Goal: Transaction & Acquisition: Book appointment/travel/reservation

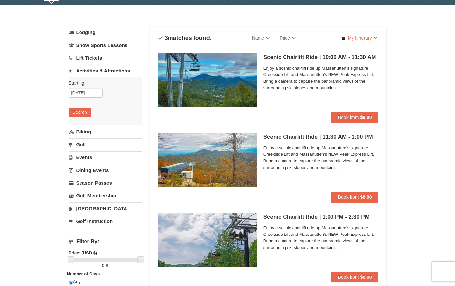
scroll to position [33, 0]
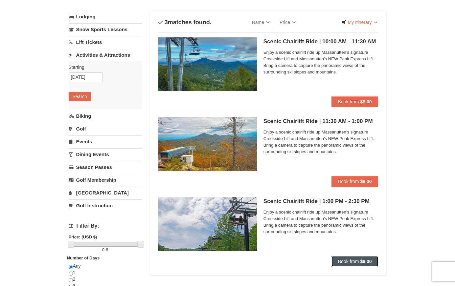
click at [365, 263] on strong "$8.00" at bounding box center [365, 261] width 11 height 5
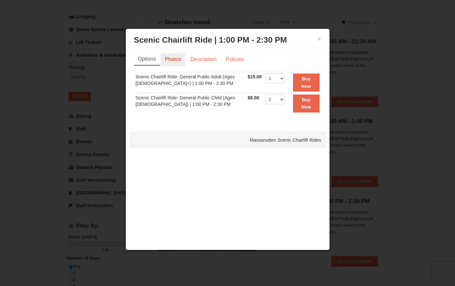
click at [179, 63] on link "Photos" at bounding box center [173, 59] width 25 height 12
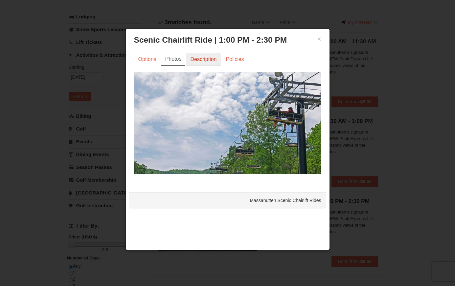
click at [201, 61] on link "Description" at bounding box center [203, 59] width 35 height 12
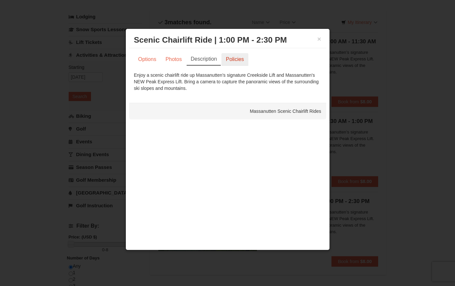
click at [227, 61] on link "Policies" at bounding box center [234, 59] width 27 height 12
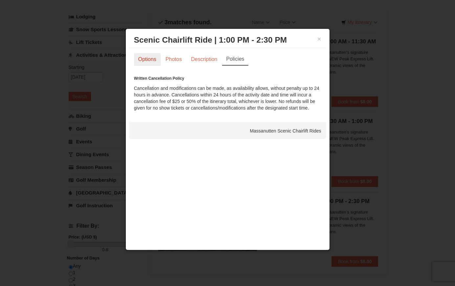
click at [149, 60] on link "Options" at bounding box center [147, 59] width 27 height 12
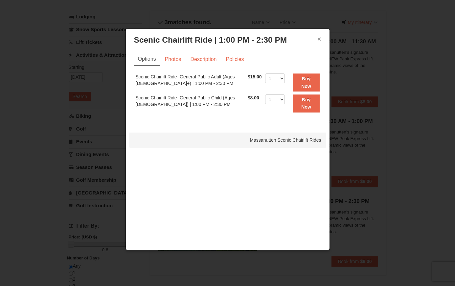
click at [318, 38] on button "×" at bounding box center [319, 39] width 4 height 7
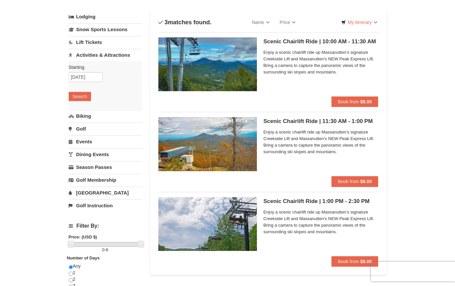
click at [288, 280] on div "Lodging Arrival Please format dates MM/DD/YYYY Please format dates MM/DD/YYYY 1…" at bounding box center [228, 232] width 318 height 443
click at [339, 262] on span "Book from" at bounding box center [348, 261] width 21 height 5
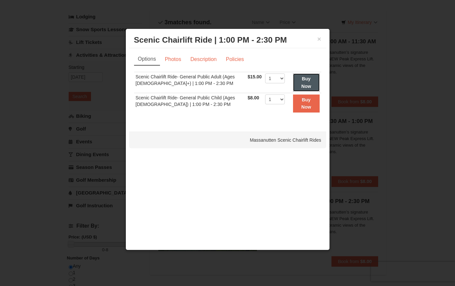
click at [301, 79] on strong "Buy Now" at bounding box center [306, 82] width 10 height 12
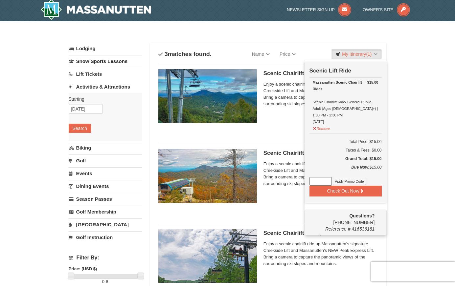
scroll to position [2, 0]
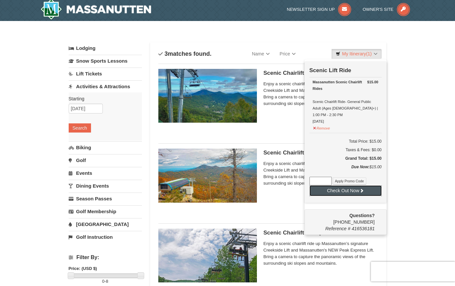
click at [344, 187] on button "Check Out Now" at bounding box center [345, 190] width 72 height 11
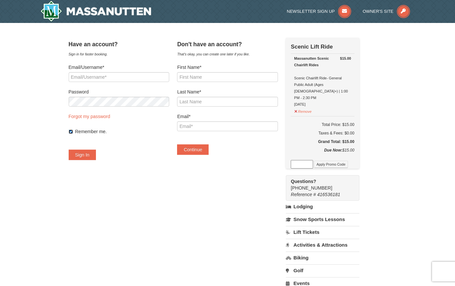
click at [73, 134] on input "Remember me." at bounding box center [71, 132] width 4 height 4
checkbox input "false"
click at [216, 78] on input "First Name*" at bounding box center [227, 77] width 100 height 10
type input "Minh"
type input "Do"
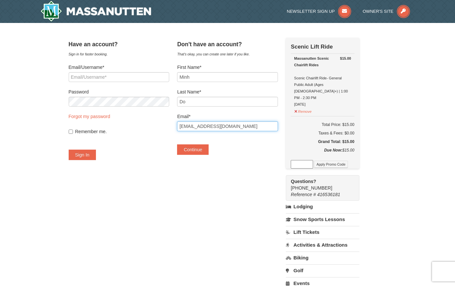
type input "ngon_do@yahoo.com"
click at [389, 135] on div "× Have an account? Sign in for faster booking. Email/Username* Password Forgot …" at bounding box center [227, 199] width 331 height 339
click at [205, 152] on button "Continue" at bounding box center [193, 149] width 32 height 11
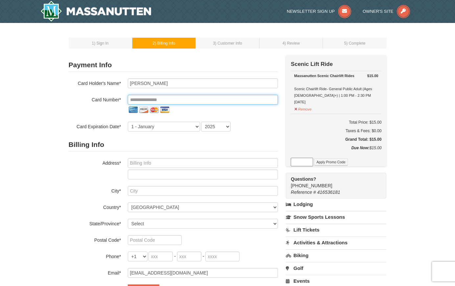
click at [172, 100] on input "tel" at bounding box center [203, 100] width 150 height 10
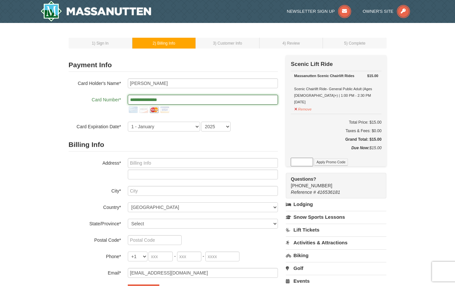
type input "**********"
click at [128, 122] on select "1 - January 2 - February 3 - March 4 - April 5 - May 6 - June 7 - July 8 - Augu…" at bounding box center [164, 127] width 72 height 10
select select "7"
click option "7 - July" at bounding box center [0, 0] width 0 height 0
click at [201, 122] on select "2025 2026 2027 2028 2029 2030 2031 2032 2033 2034" at bounding box center [216, 127] width 30 height 10
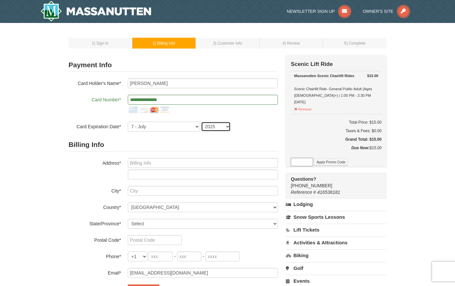
select select "2027"
click option "2027" at bounding box center [0, 0] width 0 height 0
click at [245, 133] on form "**********" at bounding box center [173, 176] width 209 height 237
click at [161, 163] on input "text" at bounding box center [203, 163] width 150 height 10
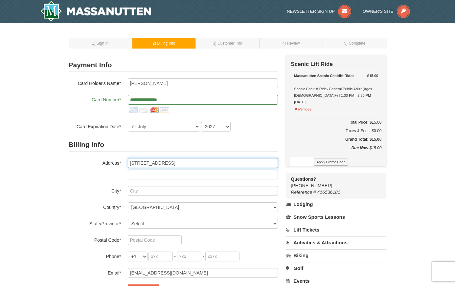
type input "502 Philmont Dr"
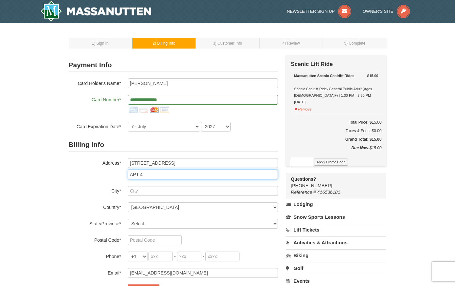
type input "APT 4"
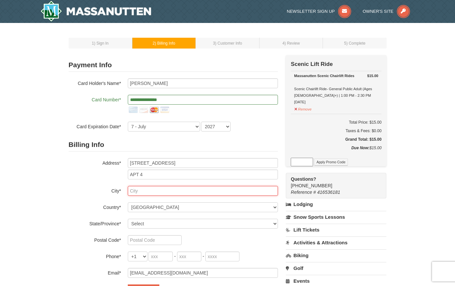
click at [148, 193] on input "text" at bounding box center [203, 191] width 150 height 10
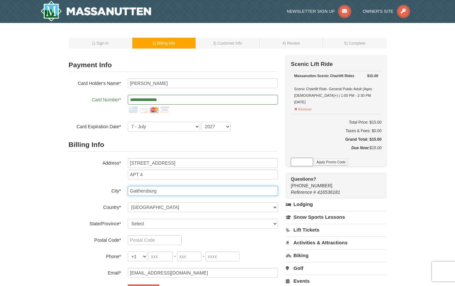
type input "Gaithersburg"
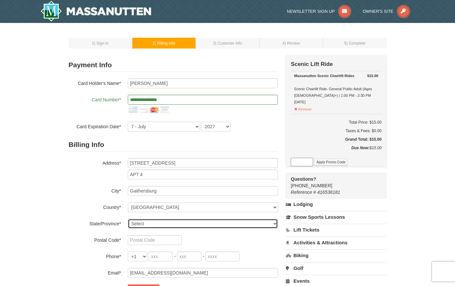
click at [128, 219] on select "Select Alabama Alaska American Samoa Arizona Arkansas California Colorado Conne…" at bounding box center [203, 224] width 150 height 10
select select "MD"
click option "Maryland" at bounding box center [0, 0] width 0 height 0
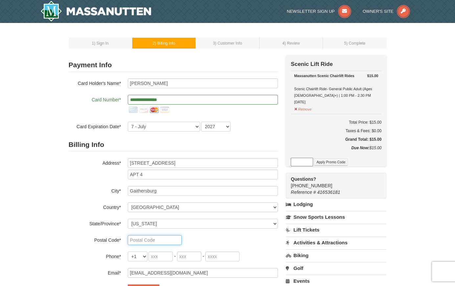
click at [146, 239] on input "text" at bounding box center [155, 240] width 54 height 10
type input "20878"
click at [157, 259] on input "tel" at bounding box center [160, 257] width 24 height 10
type input "240"
type input "354"
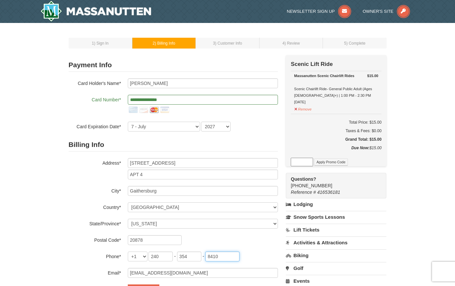
type input "8410"
click at [259, 247] on div "Billing Info Address* 502 Philmont Dr APT 4 City* Gaithersburg Country* ----- S…" at bounding box center [173, 208] width 209 height 140
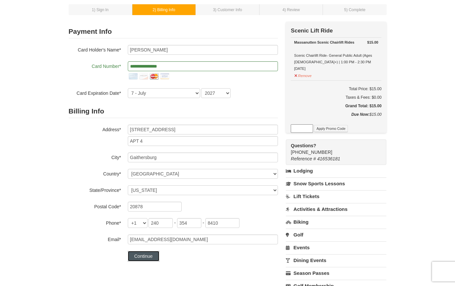
click at [150, 256] on button "Continue" at bounding box center [144, 256] width 32 height 11
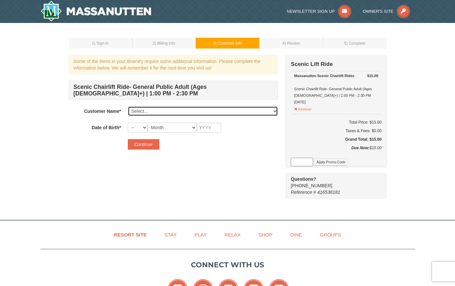
click at [128, 106] on select "Select... [PERSON_NAME] Add New..." at bounding box center [203, 111] width 150 height 10
select select "28351564"
click option "[PERSON_NAME]" at bounding box center [0, 0] width 0 height 0
click at [128, 123] on select "-- 01 02 03 04 05 06 07 08 09 10 11 12 13 14 15 16 17 18 19 20 21 22 23 24 25 2…" at bounding box center [138, 128] width 20 height 10
select select "15"
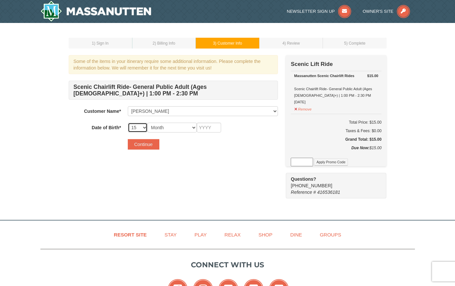
click option "15" at bounding box center [0, 0] width 0 height 0
click at [147, 123] on select "Month January February March April May June July August September October Novem…" at bounding box center [171, 128] width 49 height 10
select select "05"
click option "May" at bounding box center [0, 0] width 0 height 0
click at [205, 127] on input "text" at bounding box center [209, 128] width 24 height 10
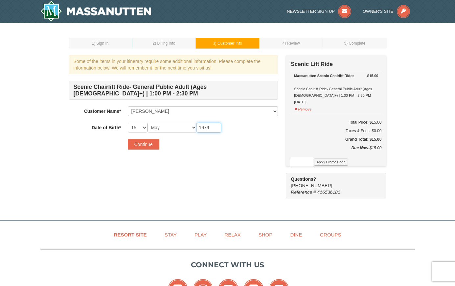
type input "1979"
click at [244, 152] on div "Some of the items in your itinerary require some additional information. Please…" at bounding box center [173, 105] width 209 height 101
click at [147, 147] on button "Continue" at bounding box center [144, 144] width 32 height 11
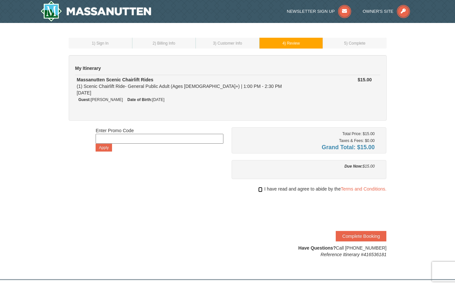
click at [260, 189] on input "checkbox" at bounding box center [260, 189] width 4 height 5
checkbox input "true"
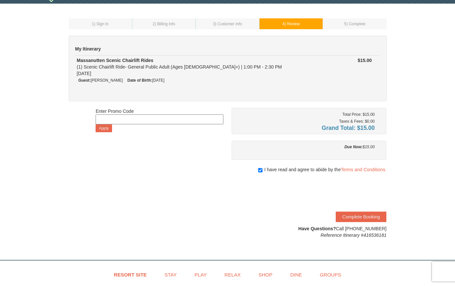
scroll to position [33, 0]
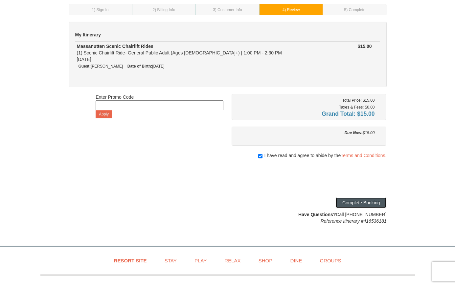
click at [373, 203] on button "Complete Booking" at bounding box center [360, 203] width 51 height 11
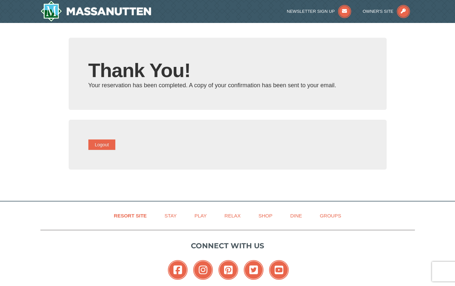
type input "[EMAIL_ADDRESS][DOMAIN_NAME]"
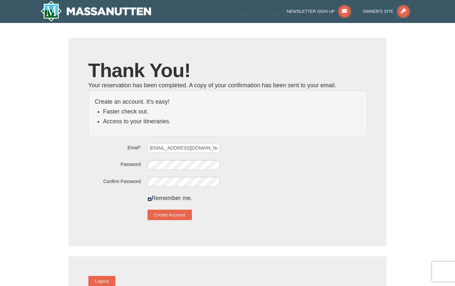
click at [152, 199] on input "checkbox" at bounding box center [149, 199] width 4 height 4
checkbox input "false"
